Goal: Information Seeking & Learning: Learn about a topic

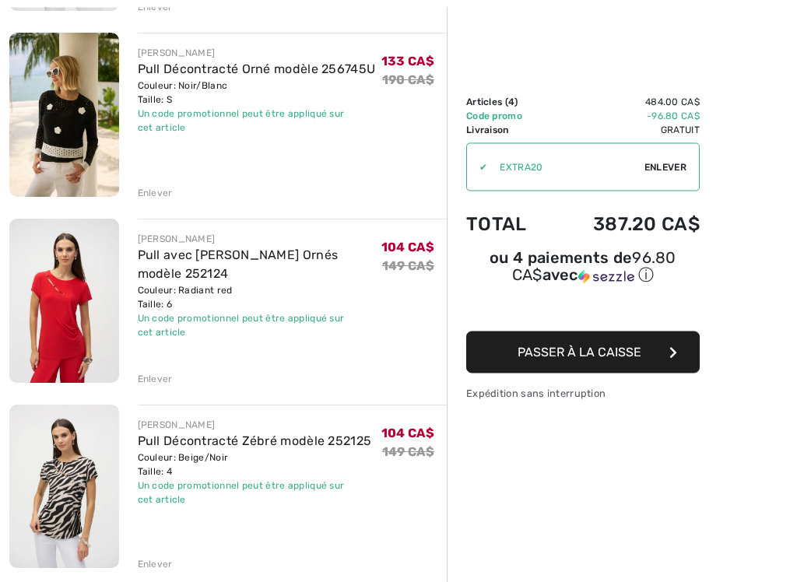
scroll to position [376, 0]
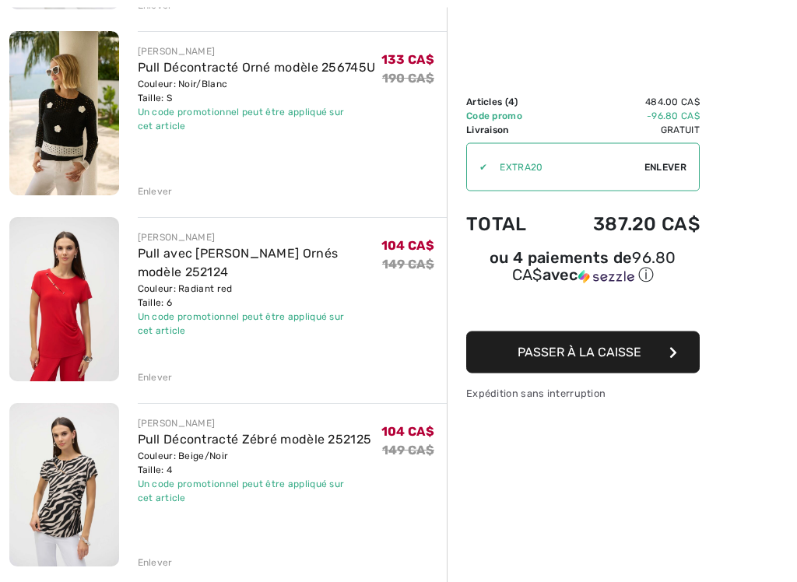
click at [156, 494] on div "Enlever" at bounding box center [155, 563] width 35 height 14
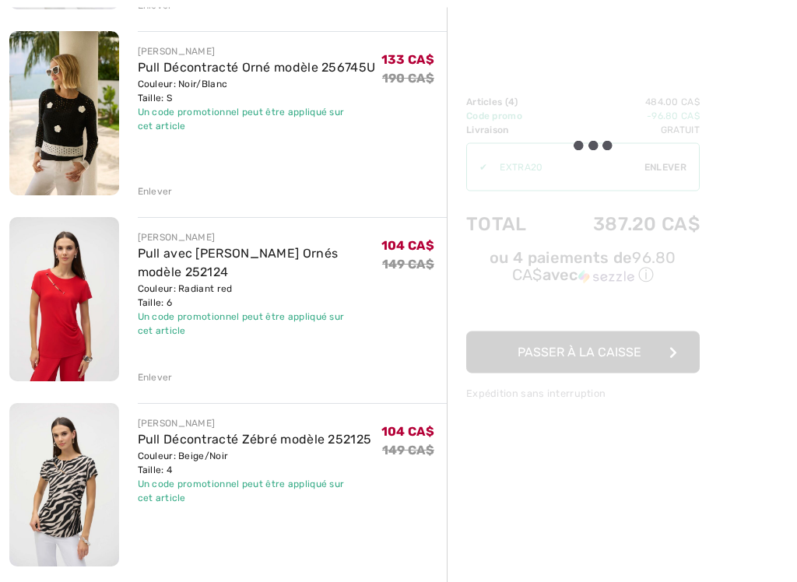
scroll to position [377, 0]
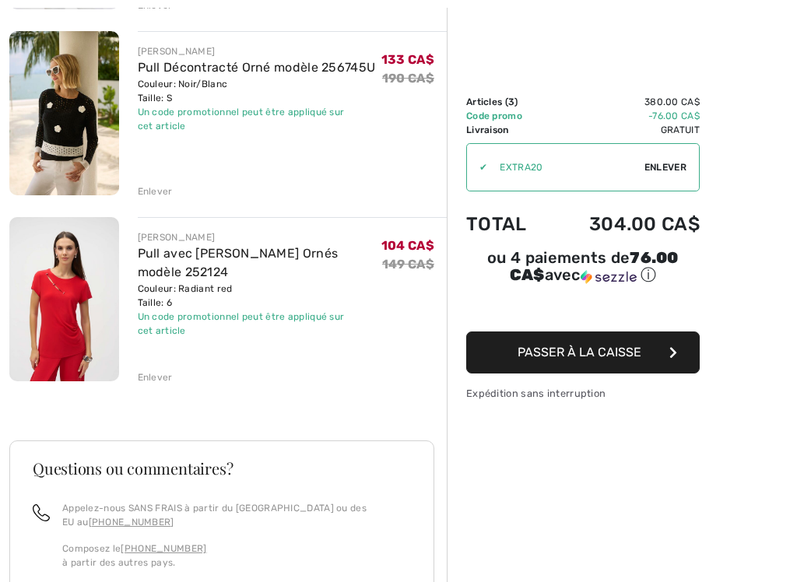
click at [153, 383] on div "Enlever" at bounding box center [155, 377] width 35 height 14
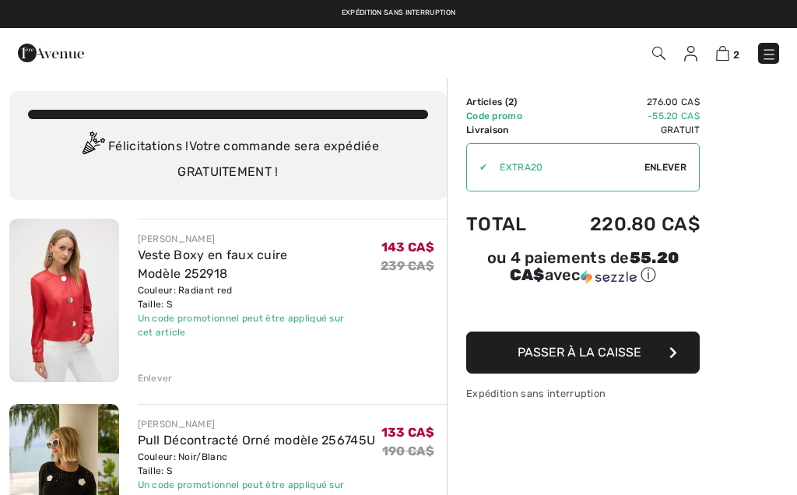
scroll to position [0, 0]
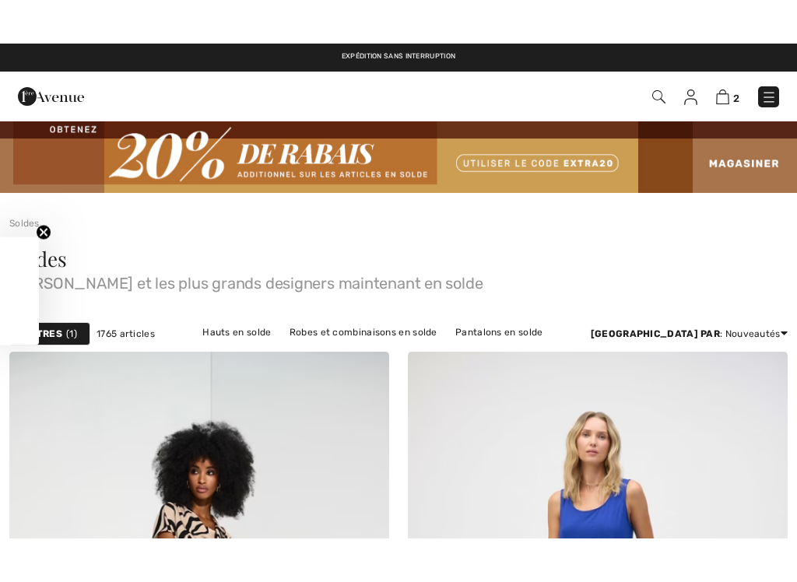
scroll to position [16332, 0]
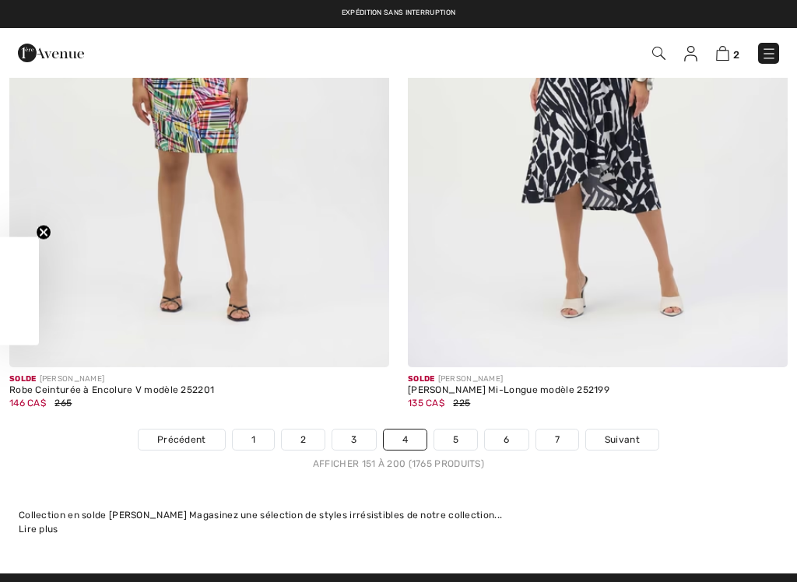
click at [458, 430] on link "5" at bounding box center [455, 440] width 43 height 20
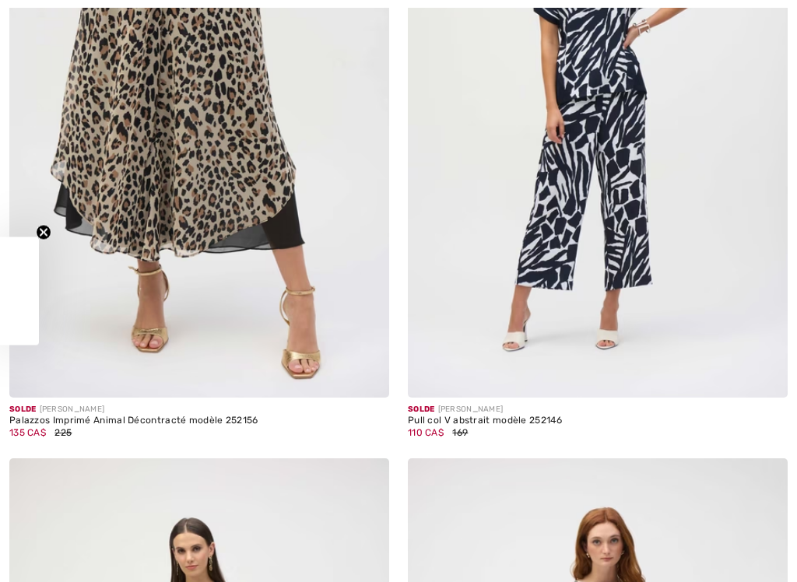
checkbox input "true"
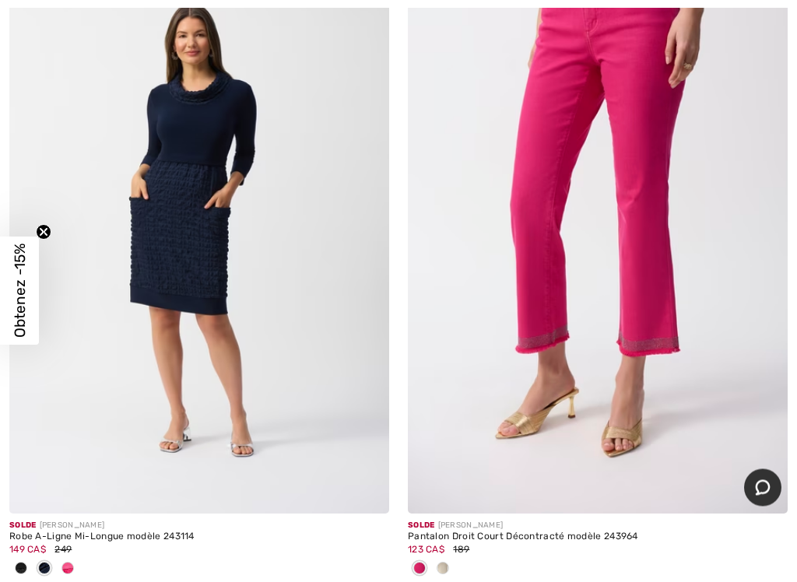
scroll to position [6853, 0]
click at [334, 389] on img at bounding box center [199, 229] width 380 height 570
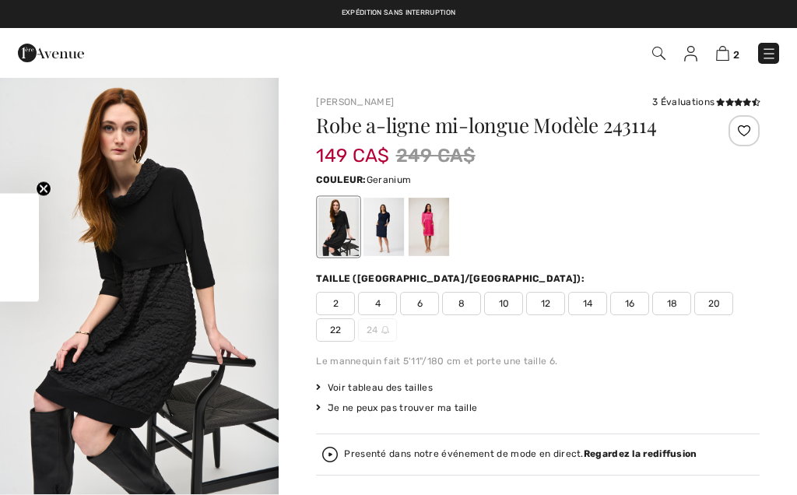
checkbox input "true"
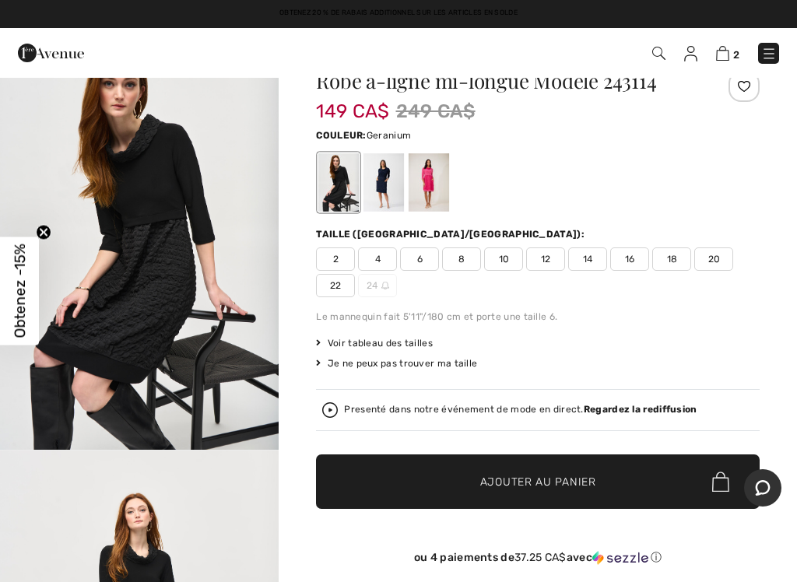
scroll to position [44, 0]
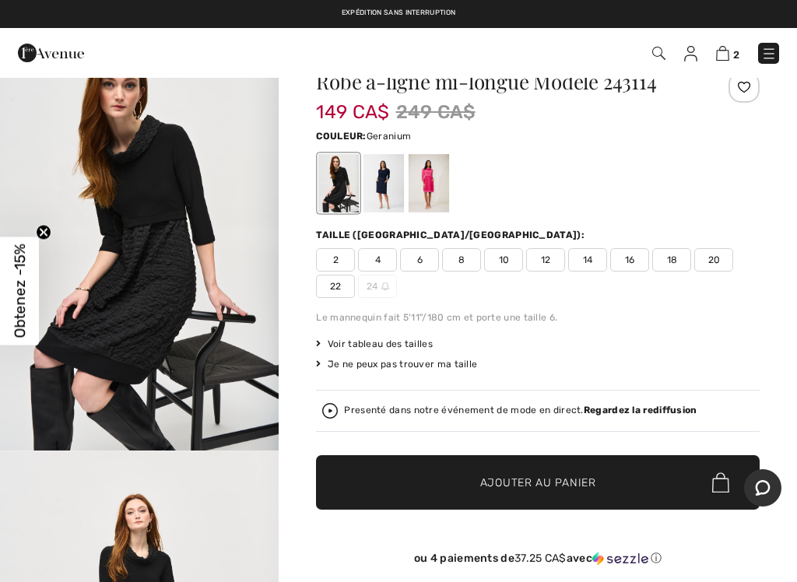
click at [438, 185] on div at bounding box center [429, 183] width 40 height 58
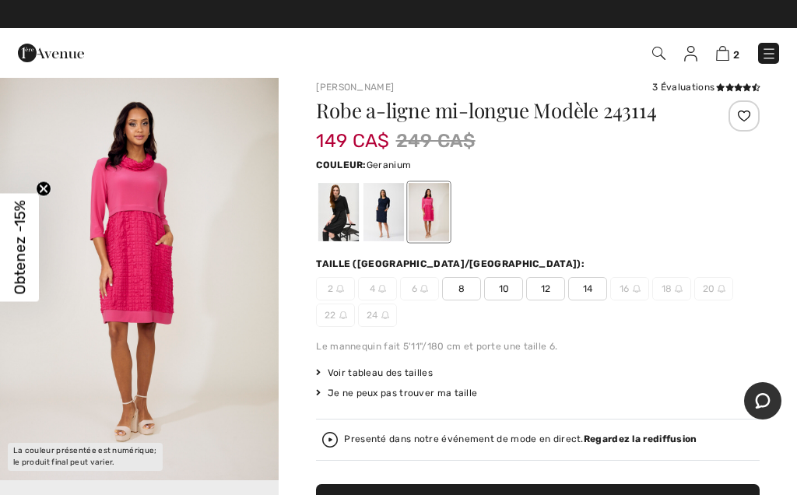
scroll to position [0, 0]
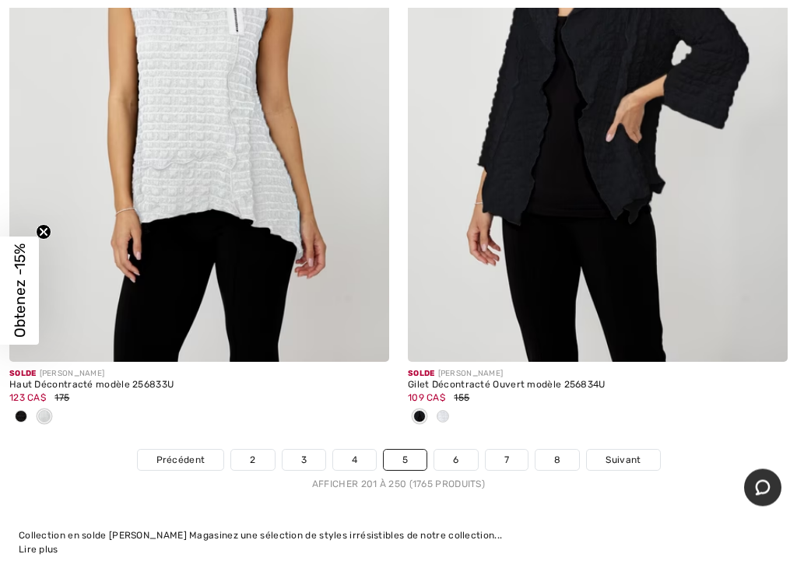
scroll to position [16568, 0]
click at [461, 450] on link "6" at bounding box center [455, 460] width 43 height 20
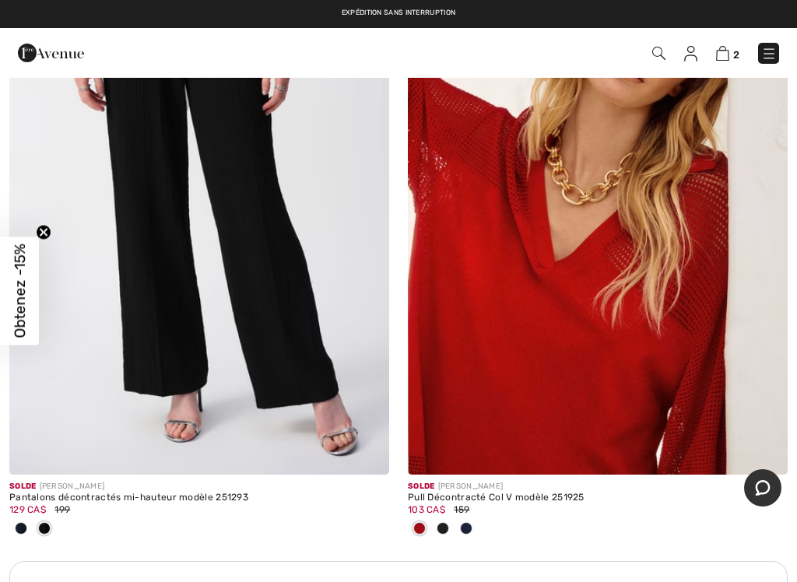
scroll to position [11569, 0]
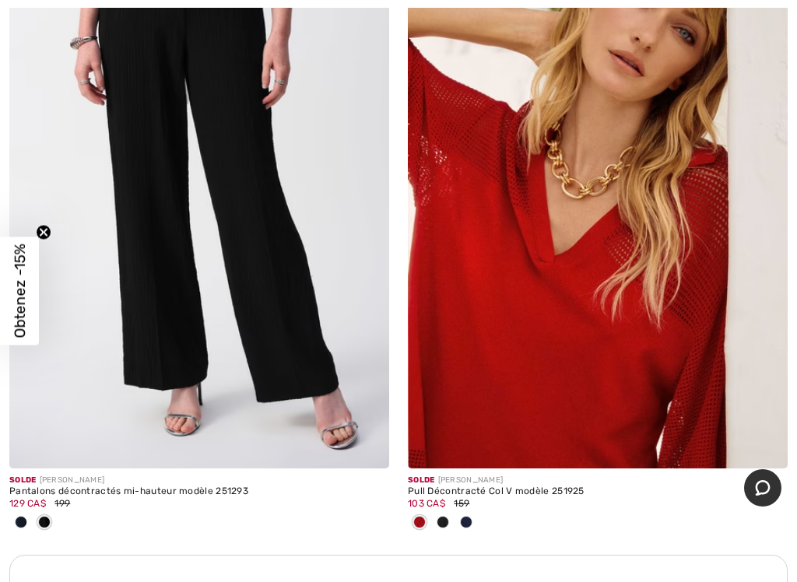
click at [606, 352] on img at bounding box center [598, 184] width 380 height 570
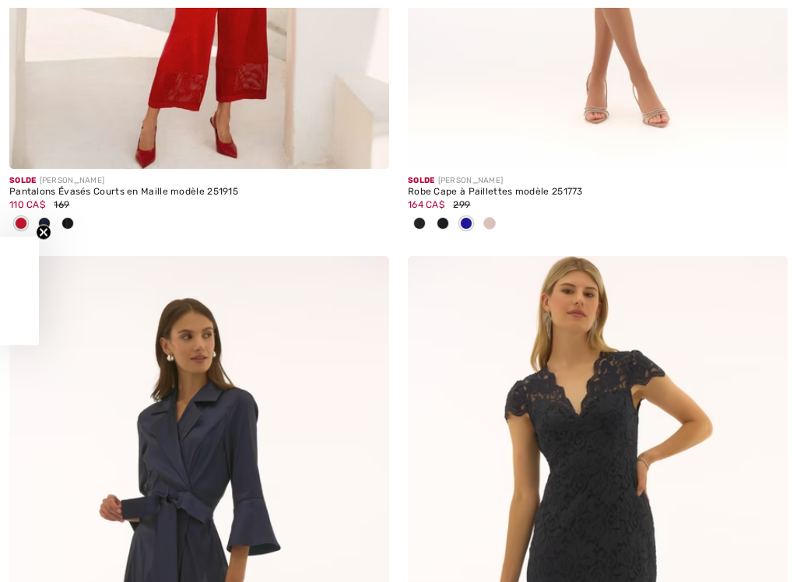
checkbox input "true"
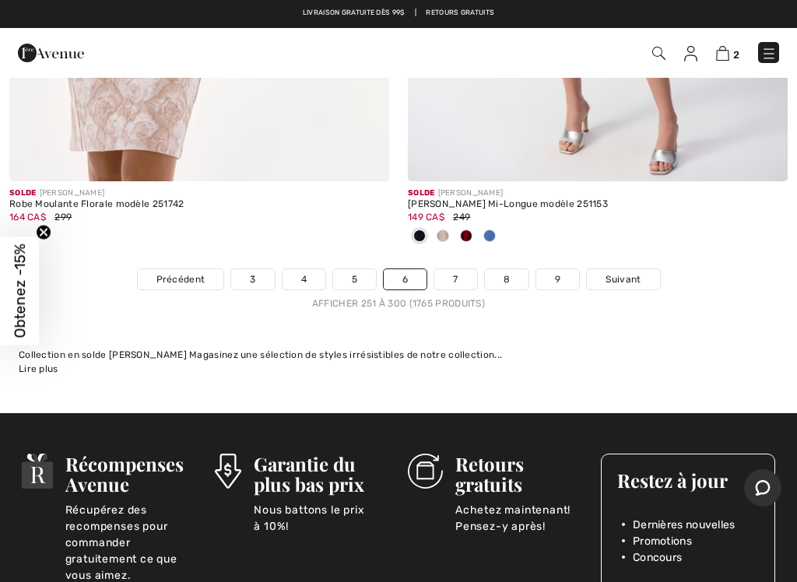
scroll to position [16754, 0]
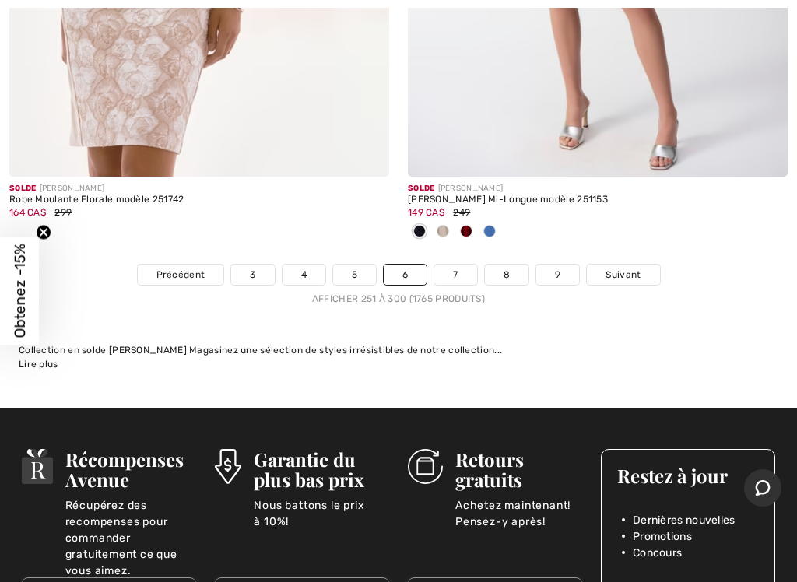
click at [463, 265] on link "7" at bounding box center [455, 275] width 42 height 20
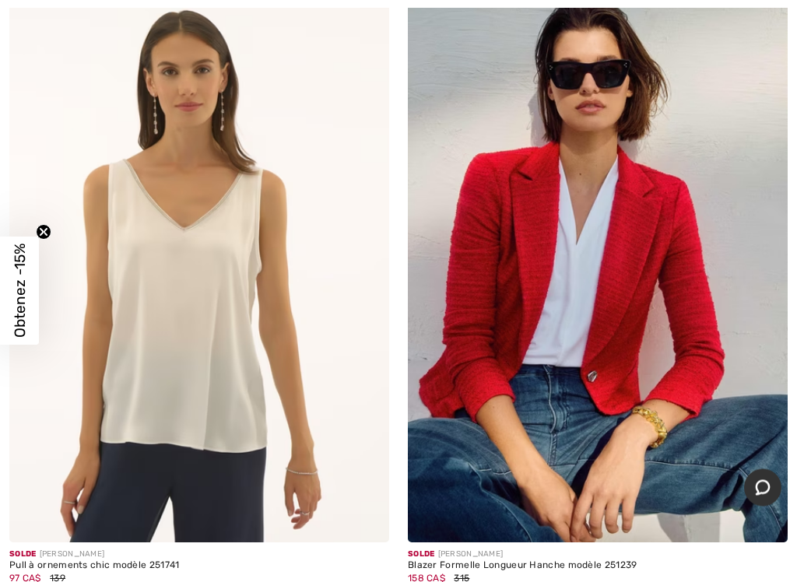
scroll to position [3619, 0]
click at [602, 392] on img at bounding box center [598, 258] width 380 height 570
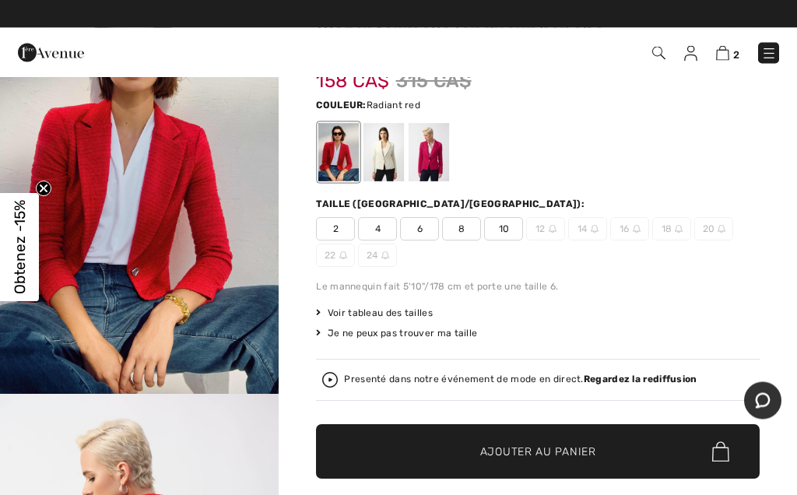
scroll to position [95, 0]
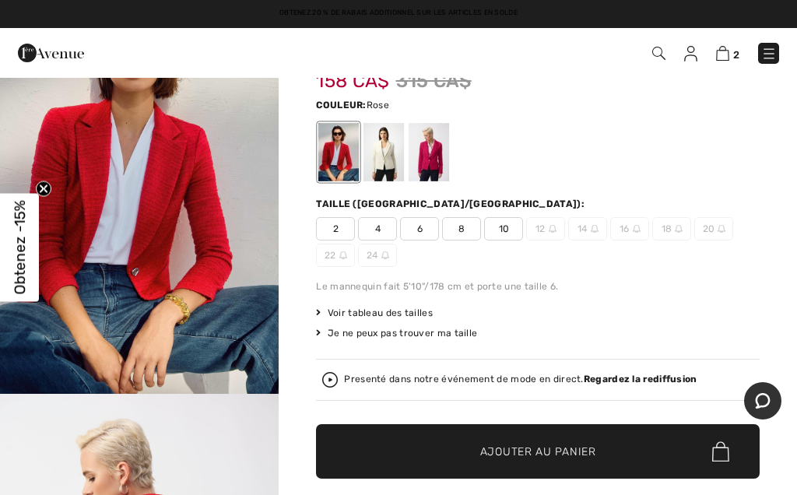
click at [437, 162] on div at bounding box center [429, 152] width 40 height 58
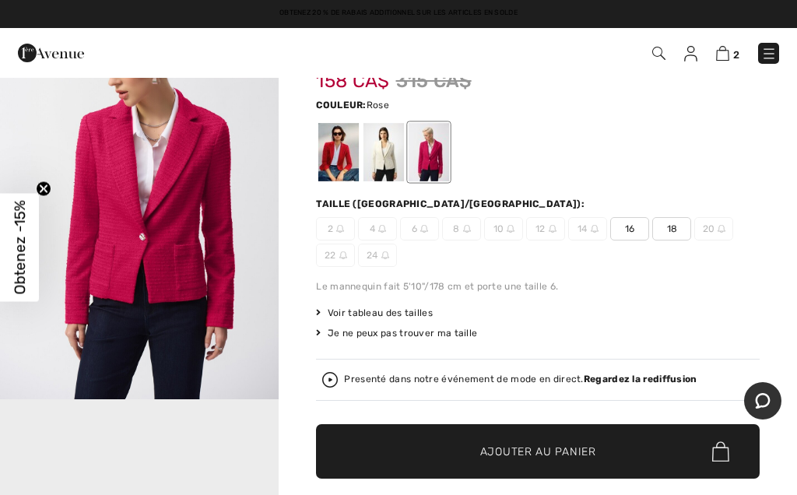
scroll to position [0, 0]
click at [333, 165] on div at bounding box center [338, 152] width 40 height 58
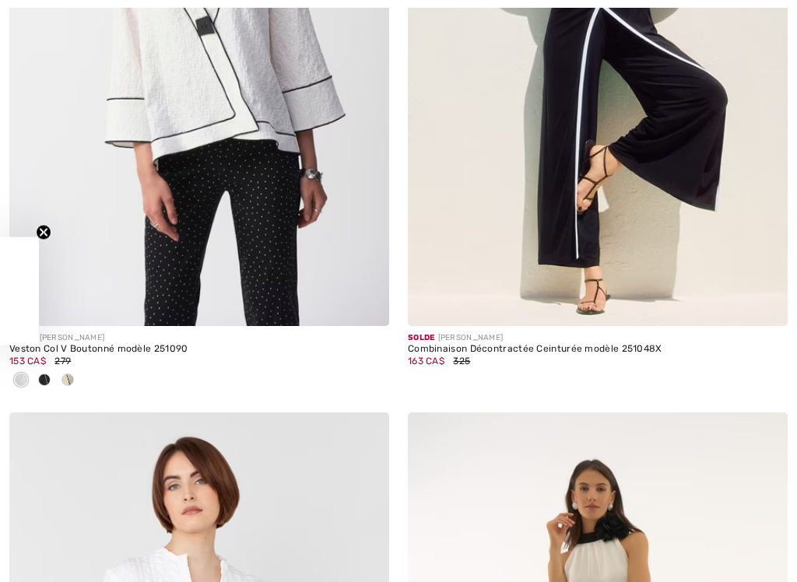
checkbox input "true"
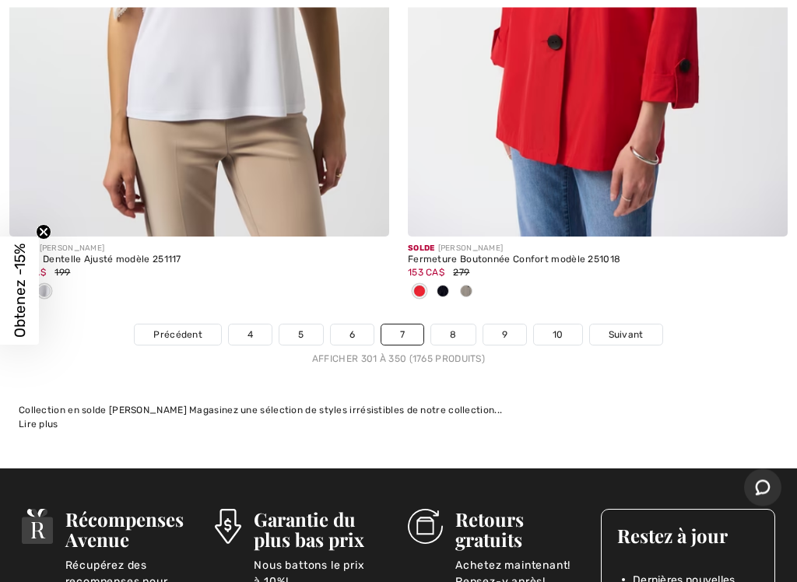
scroll to position [16925, 0]
click at [457, 325] on link "8" at bounding box center [453, 335] width 44 height 20
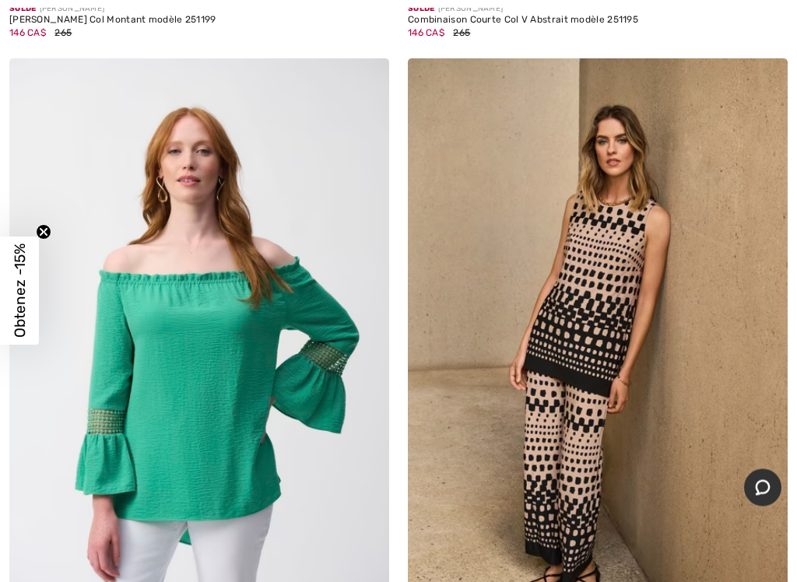
scroll to position [10122, 0]
